Goal: Find specific page/section: Find specific page/section

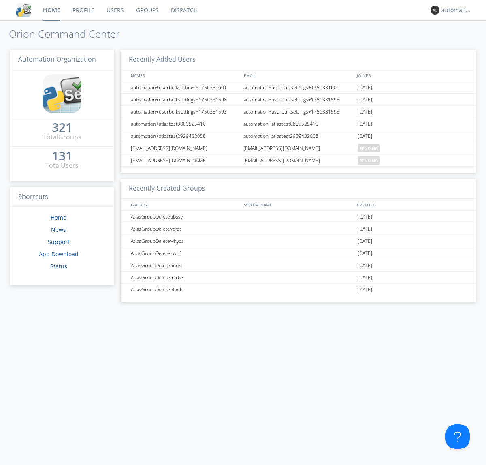
click at [184, 10] on link "Dispatch" at bounding box center [184, 10] width 39 height 20
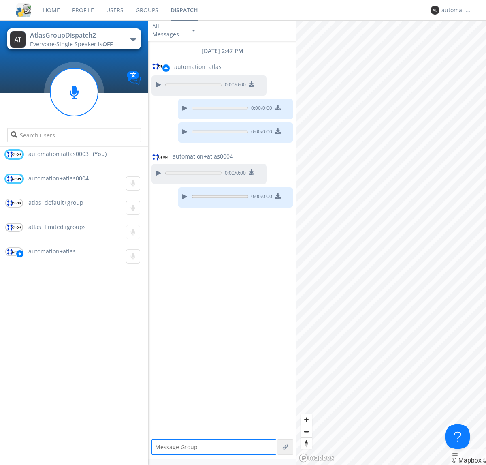
click at [133, 39] on div "button" at bounding box center [133, 39] width 6 height 3
click at [0, 0] on span "AtlasGroupDispatch3" at bounding box center [0, 0] width 0 height 0
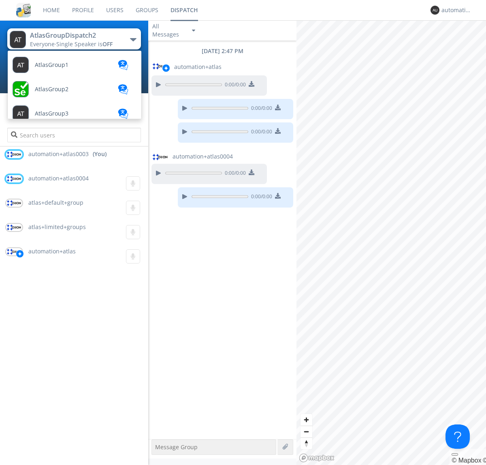
scroll to position [314, 0]
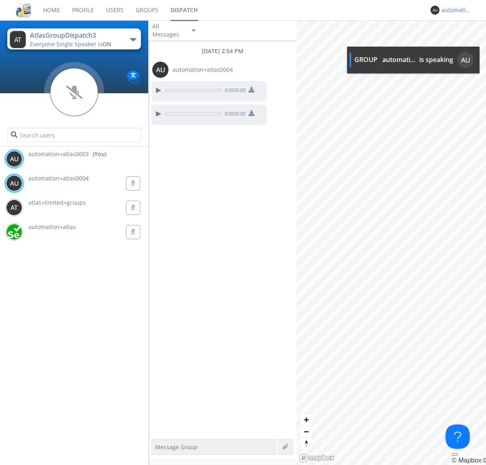
click at [455, 10] on div "automation+atlas0003" at bounding box center [457, 10] width 30 height 8
